Goal: Find specific page/section: Find specific page/section

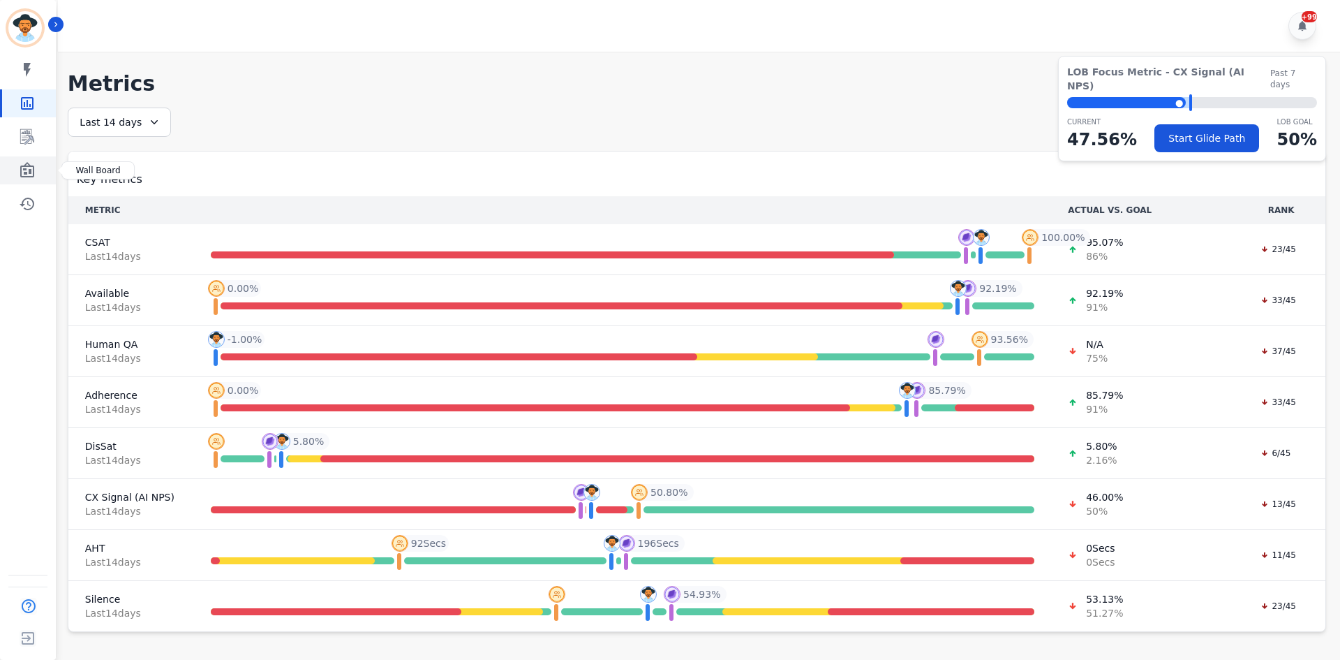
click at [34, 165] on icon "Sidebar" at bounding box center [27, 170] width 17 height 17
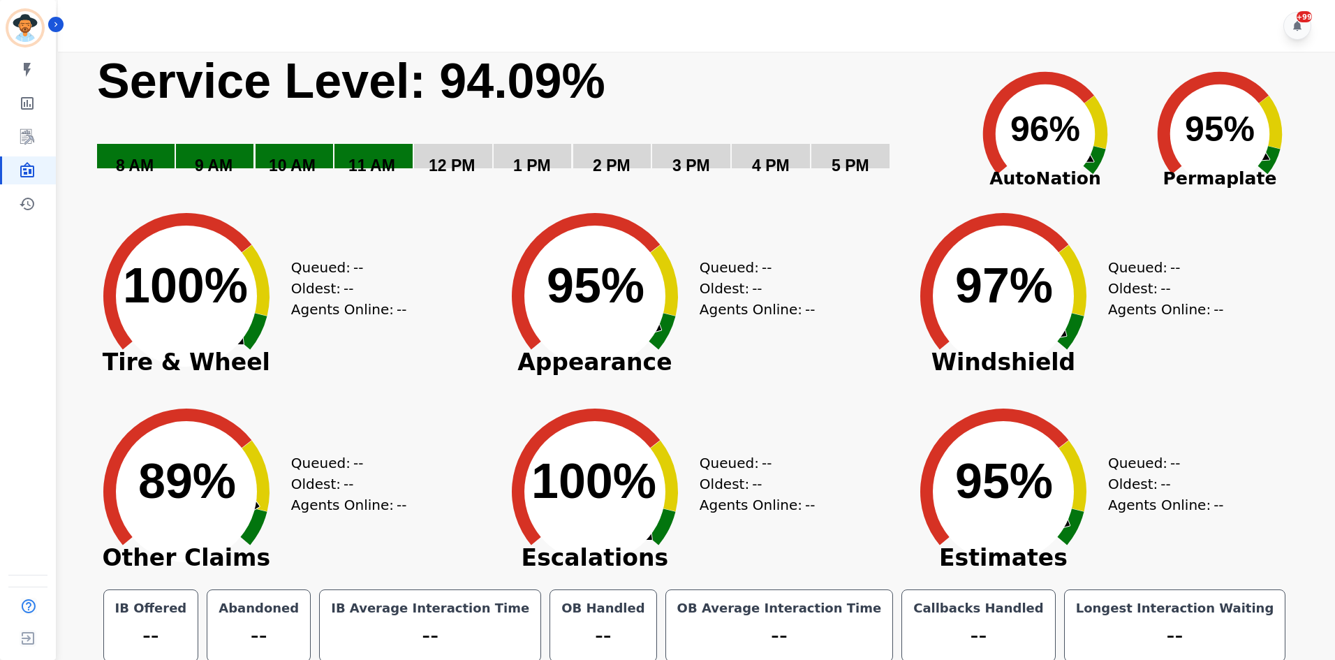
scroll to position [8, 0]
